Goal: Check status: Check status

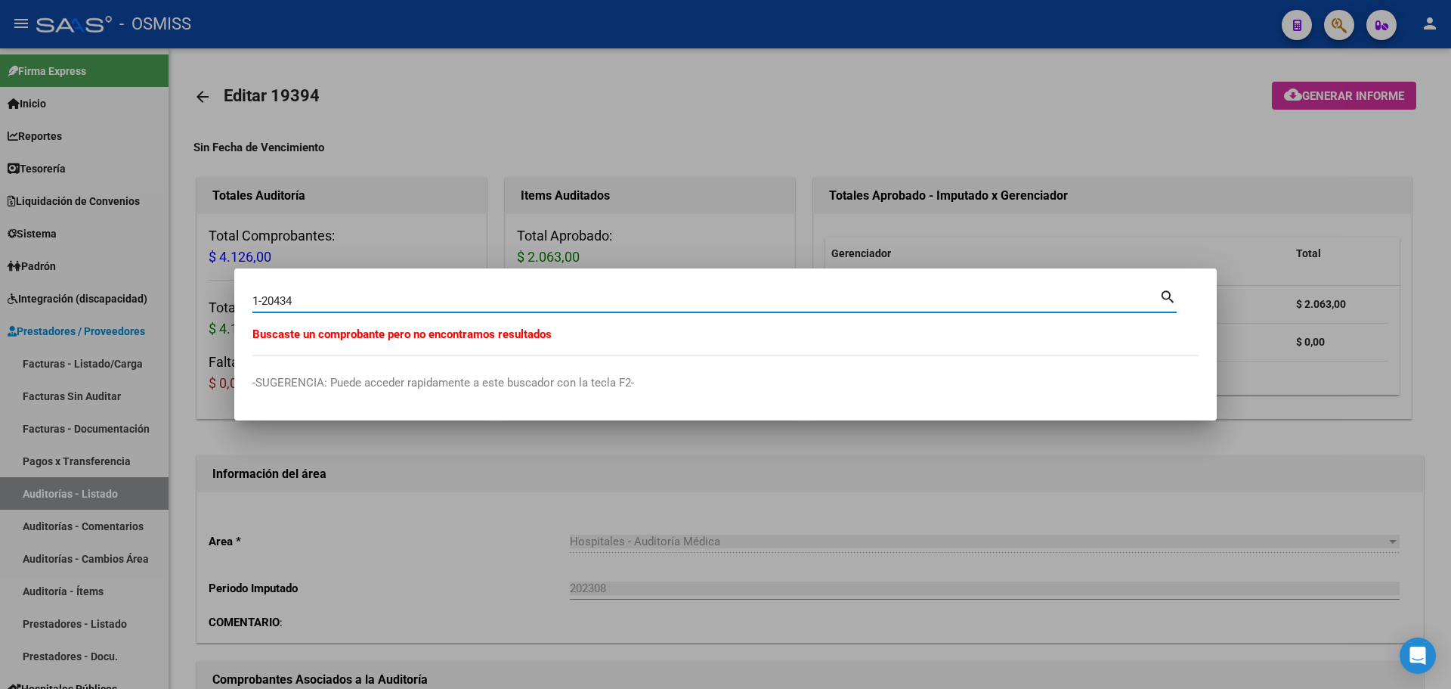
scroll to position [605, 0]
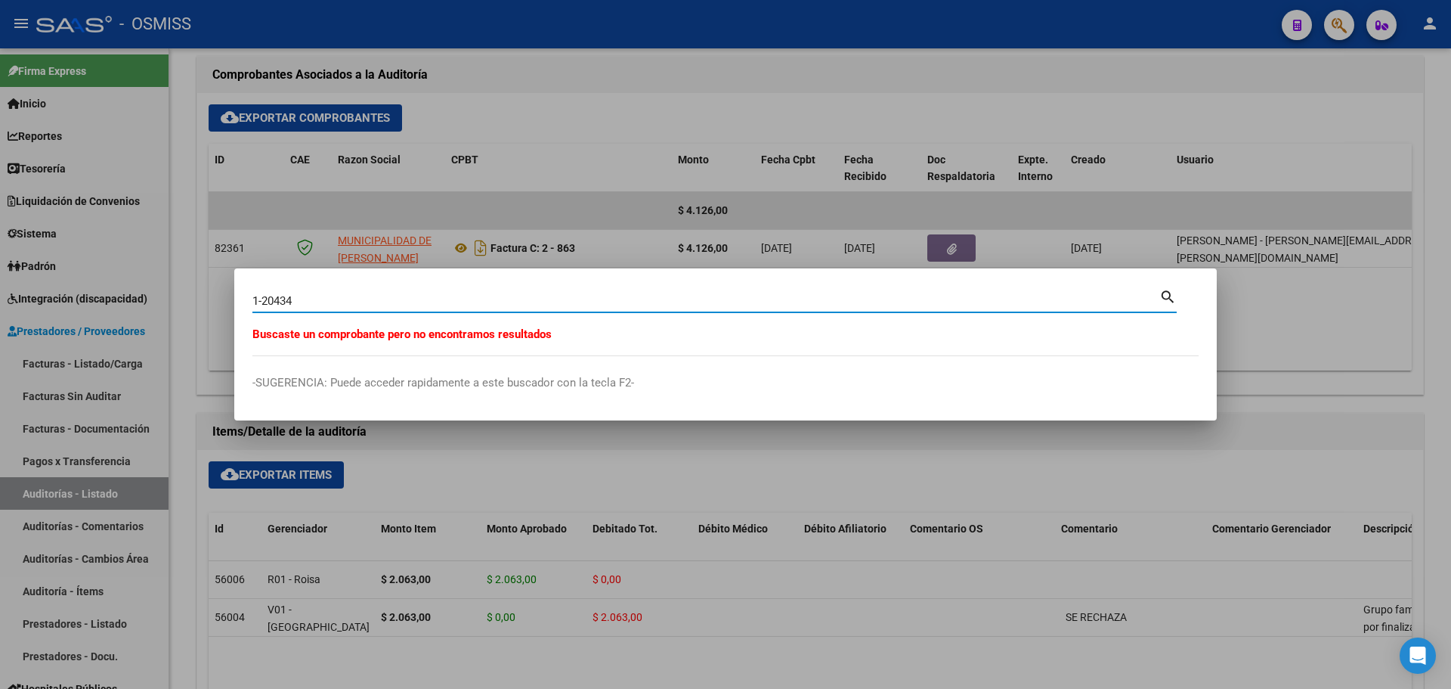
click at [392, 210] on div at bounding box center [725, 344] width 1451 height 689
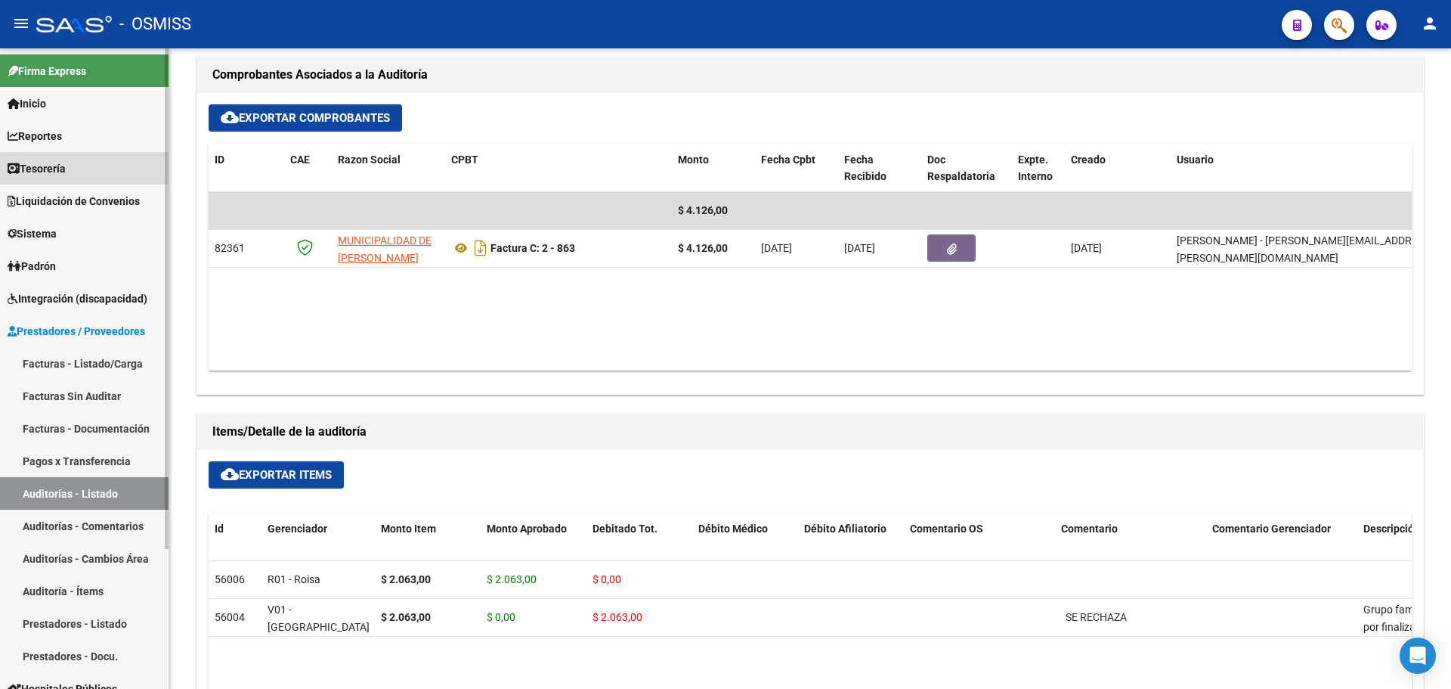
click at [66, 169] on span "Tesorería" at bounding box center [37, 168] width 58 height 17
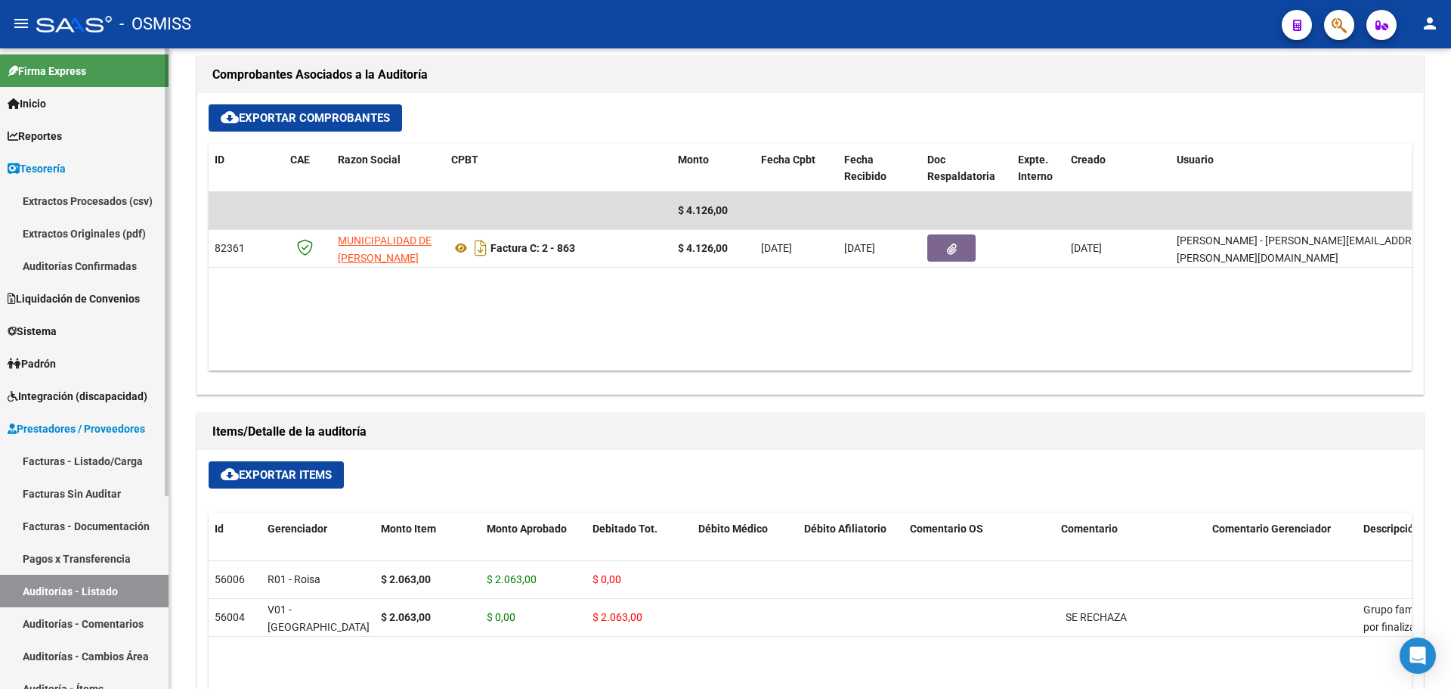
click at [79, 268] on link "Auditorías Confirmadas" at bounding box center [84, 265] width 169 height 33
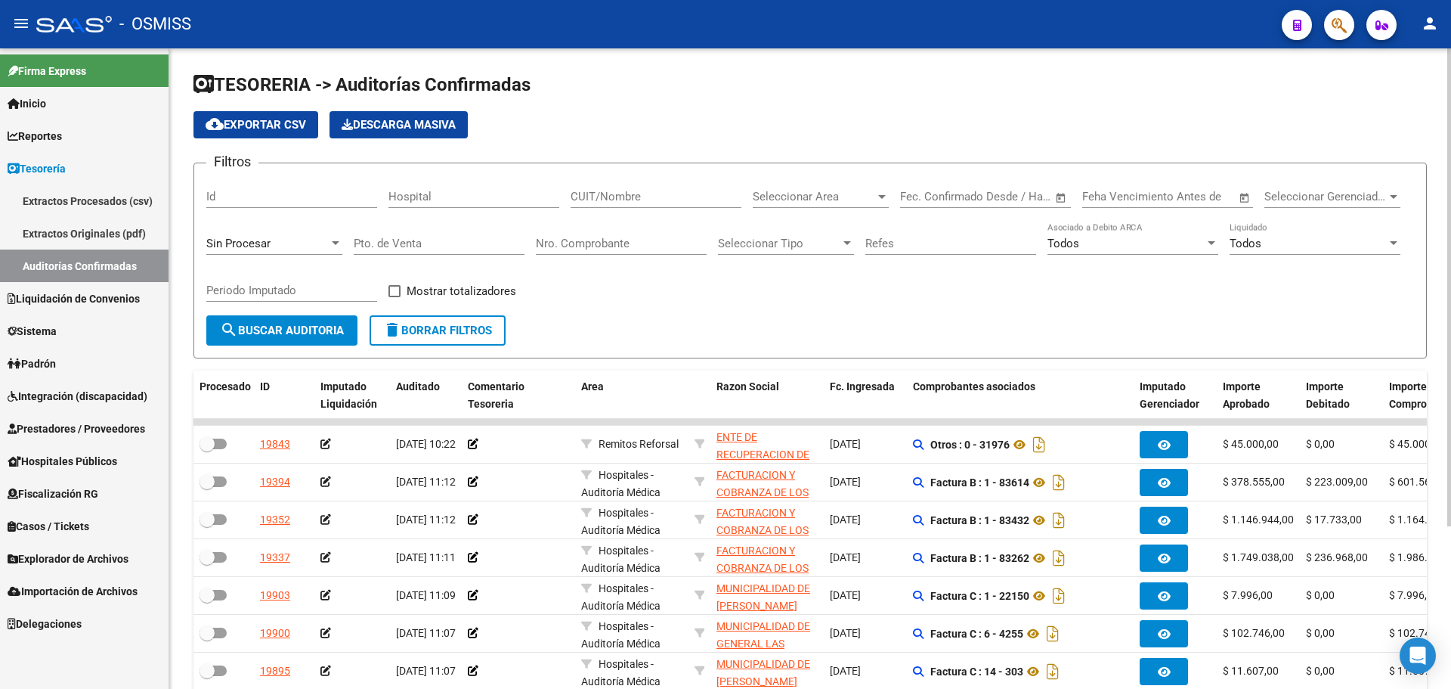
click at [293, 240] on div "Sin Procesar" at bounding box center [267, 244] width 122 height 14
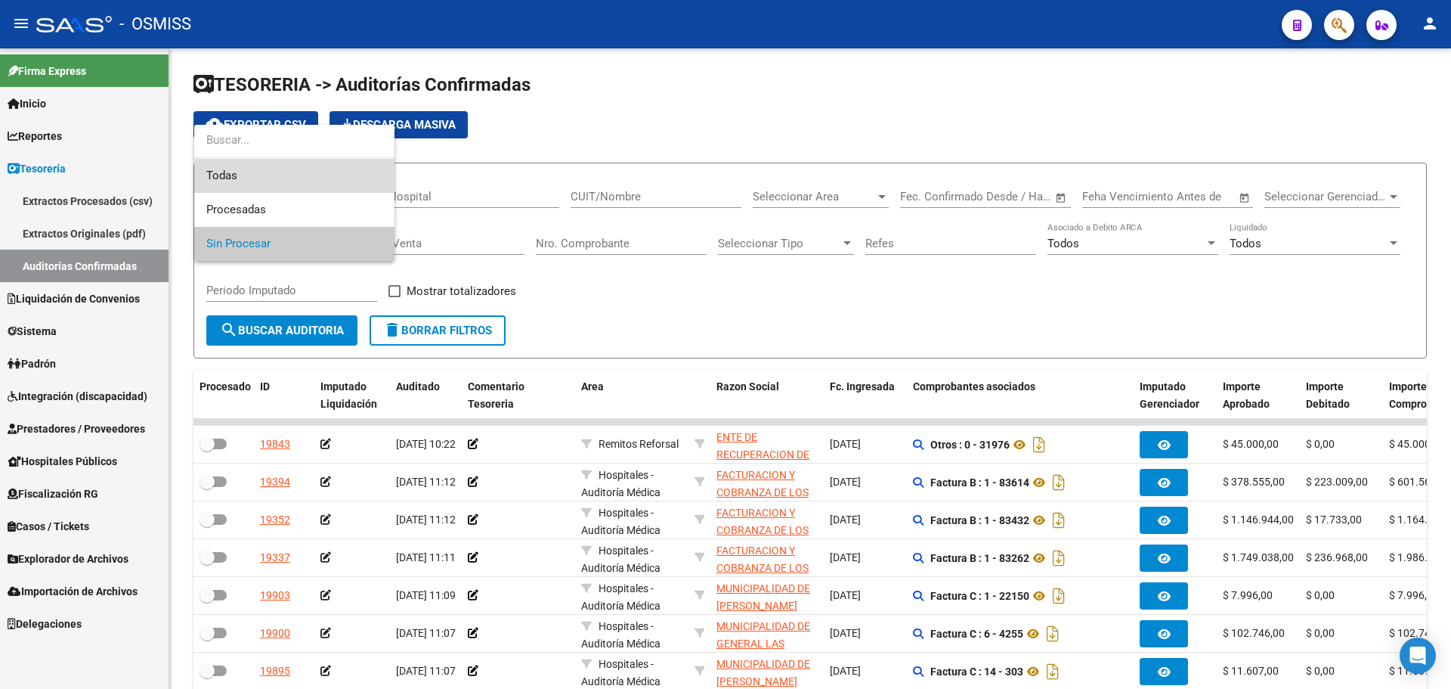
click at [266, 182] on span "Todas" at bounding box center [294, 176] width 176 height 34
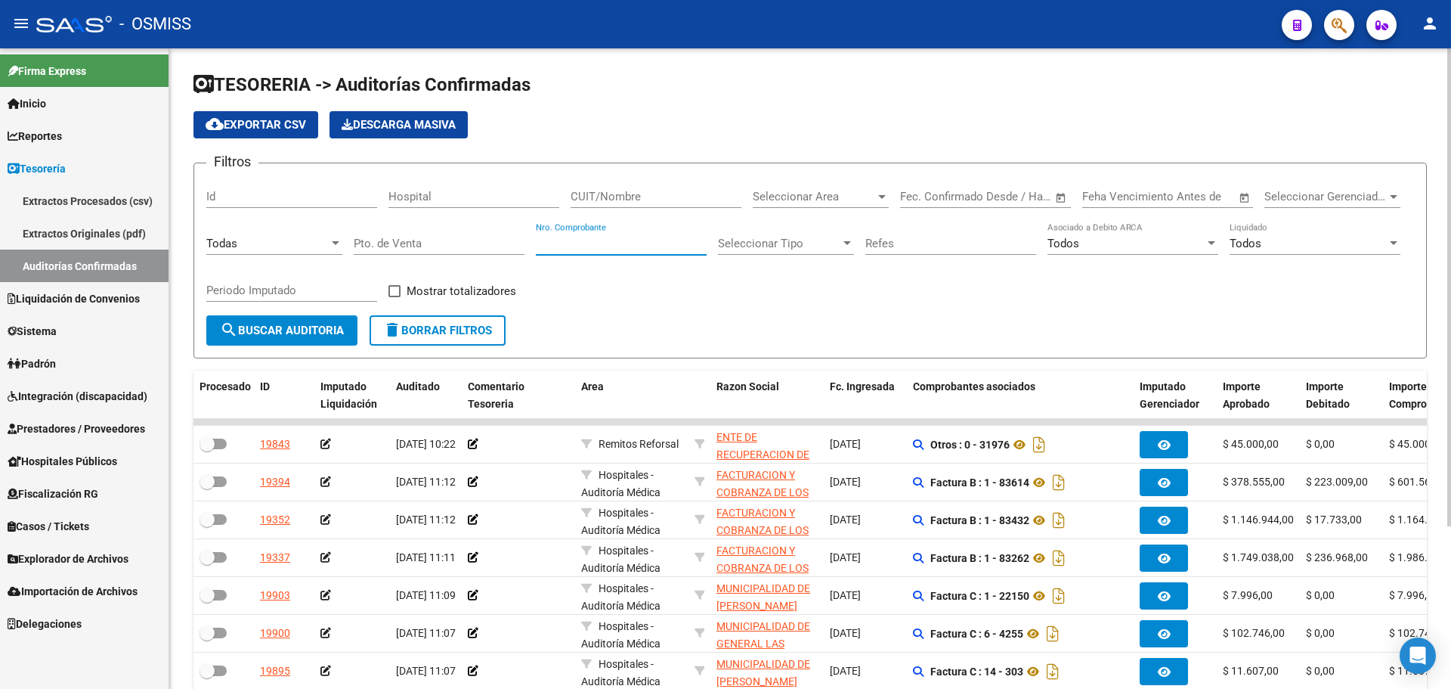
click at [630, 242] on input "Nro. Comprobante" at bounding box center [621, 244] width 171 height 14
type input "160695"
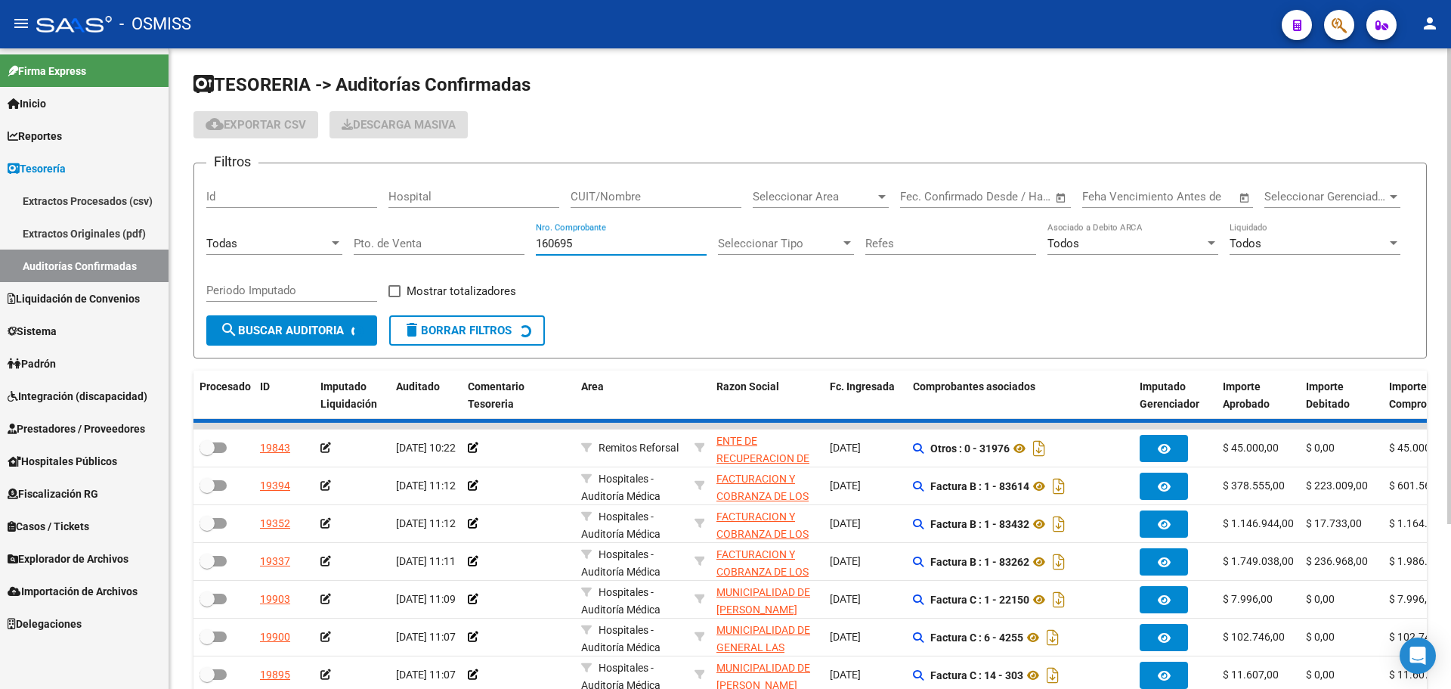
checkbox input "true"
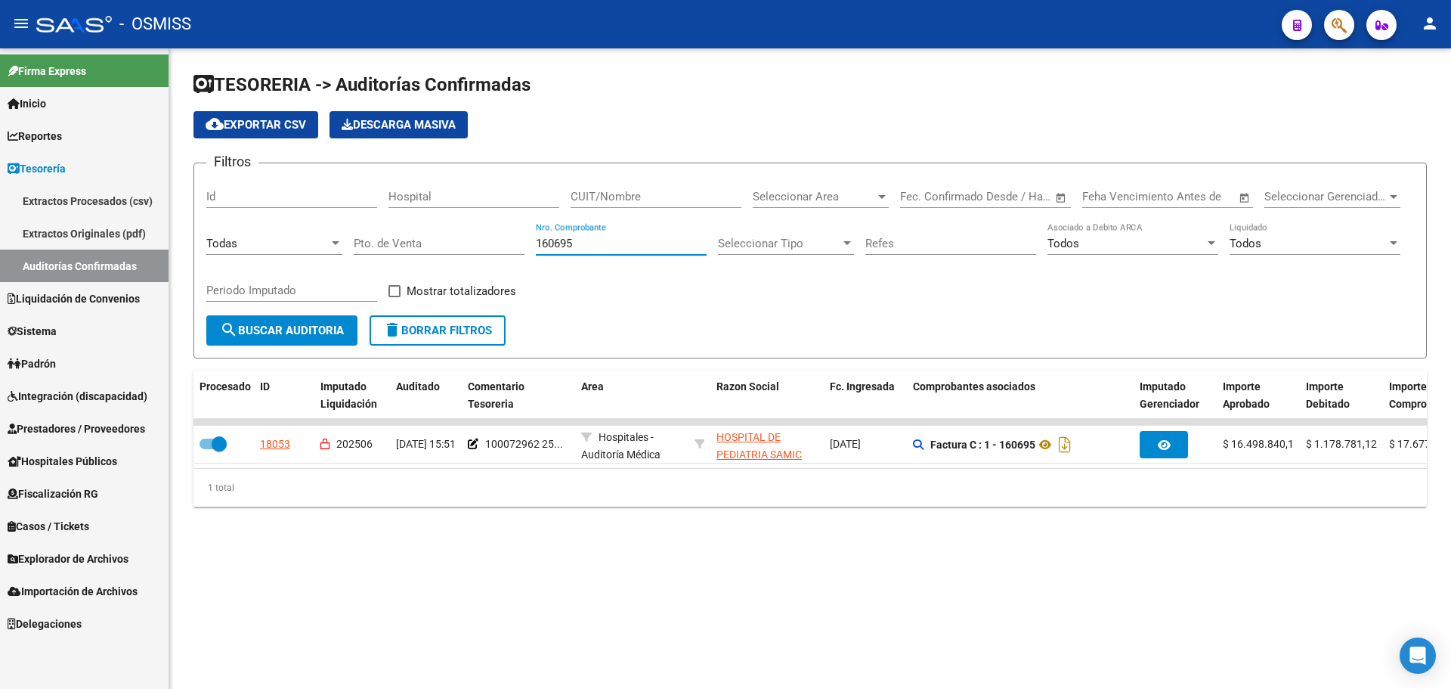
scroll to position [0, 280]
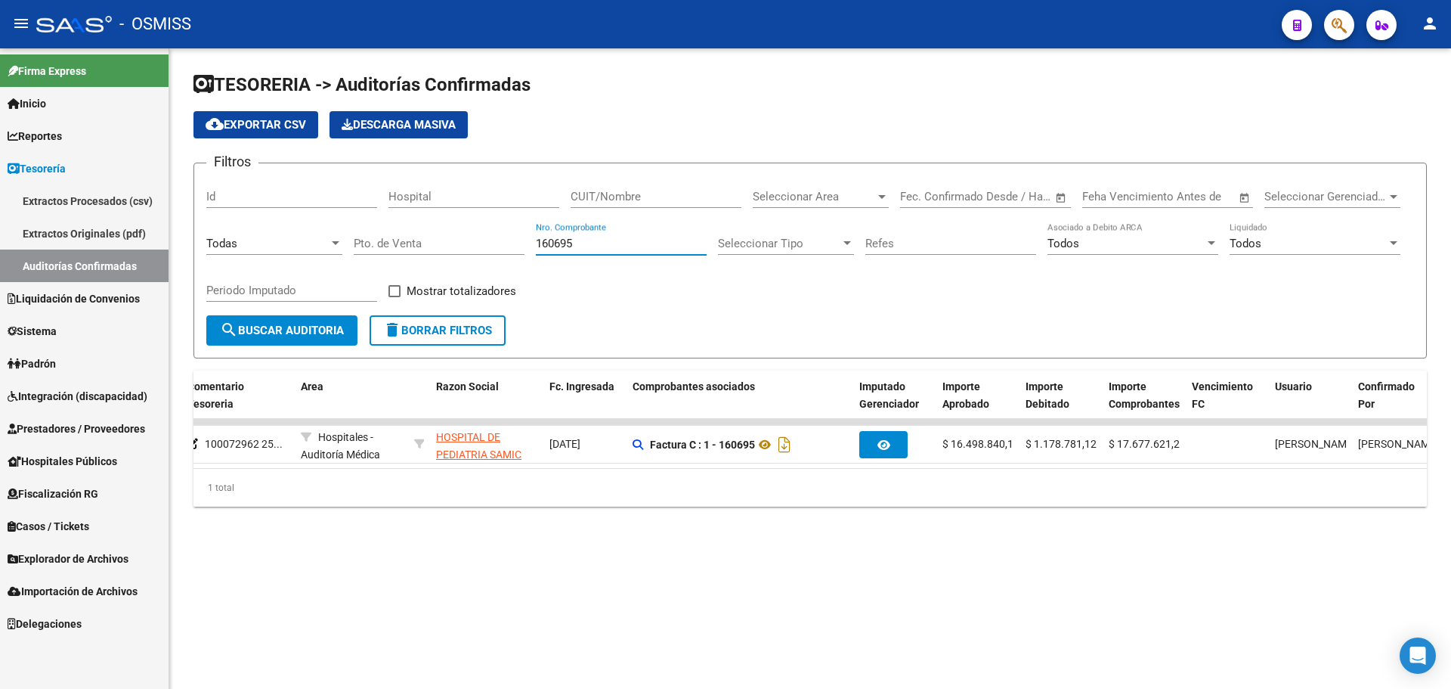
drag, startPoint x: 594, startPoint y: 249, endPoint x: 351, endPoint y: 238, distance: 242.9
click at [351, 239] on div "Filtros Id Hospital CUIT/Nombre Seleccionar Area Seleccionar Area Fecha inicio …" at bounding box center [810, 245] width 1208 height 140
type input "160354"
